Goal: Task Accomplishment & Management: Use online tool/utility

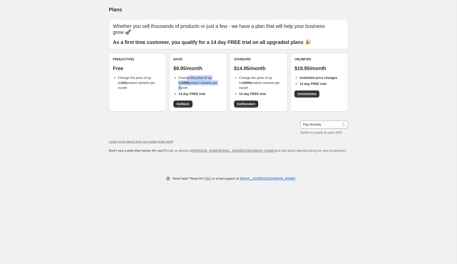
drag, startPoint x: 188, startPoint y: 71, endPoint x: 175, endPoint y: 80, distance: 16.2
click at [175, 80] on ul "Change the price of up to 1000 product variants per month 14 day FREE trial" at bounding box center [197, 85] width 49 height 21
drag, startPoint x: 142, startPoint y: 78, endPoint x: 97, endPoint y: 71, distance: 45.0
click at [97, 71] on div "Plans. This page is ready Plans Whether you sell thousands of products or just …" at bounding box center [228, 132] width 456 height 264
click at [53, 176] on div "Plans. This page is ready Plans Whether you sell thousands of products or just …" at bounding box center [228, 132] width 456 height 264
